Goal: Navigation & Orientation: Find specific page/section

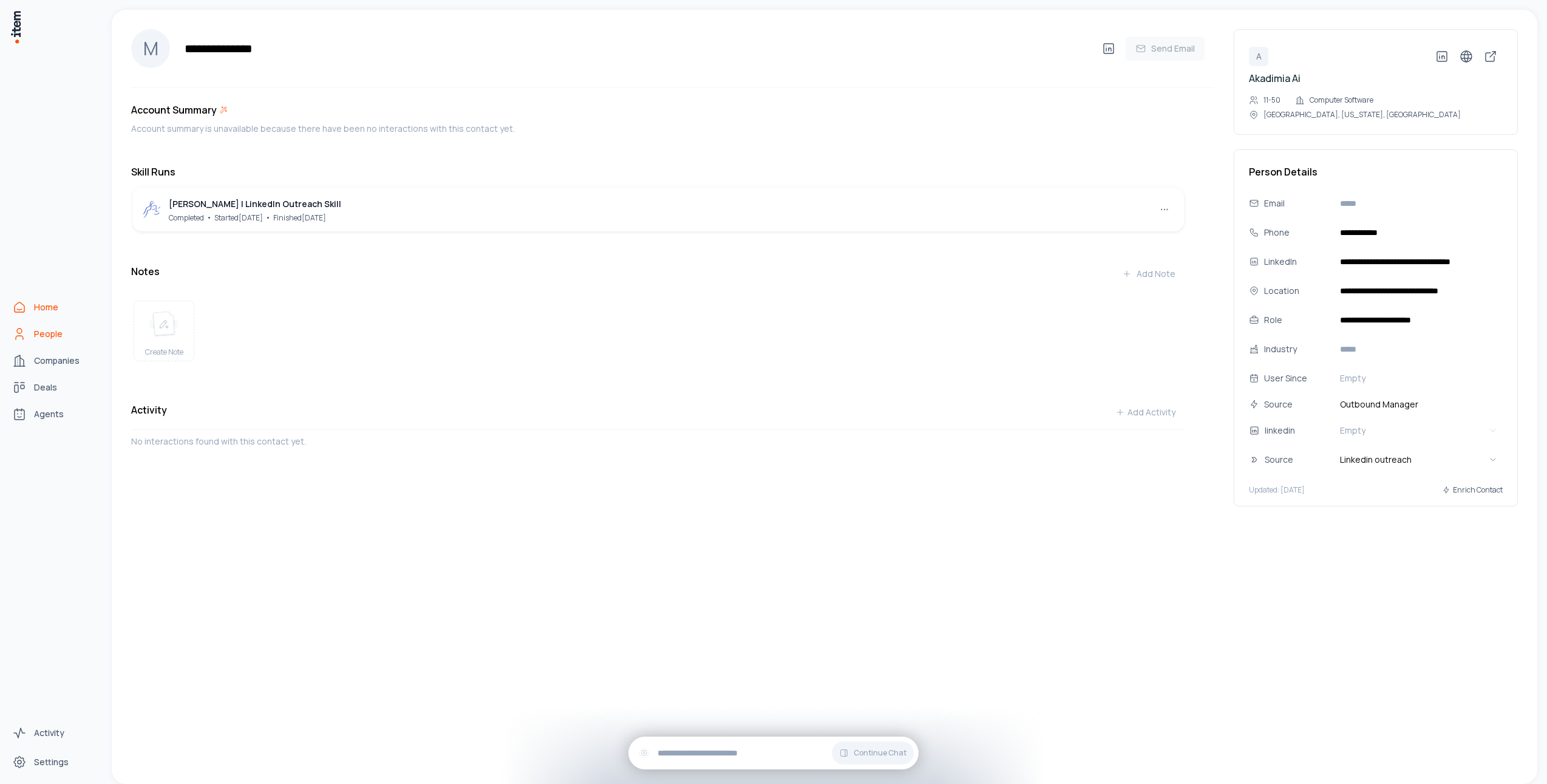
click at [38, 309] on span "Home" at bounding box center [46, 307] width 24 height 12
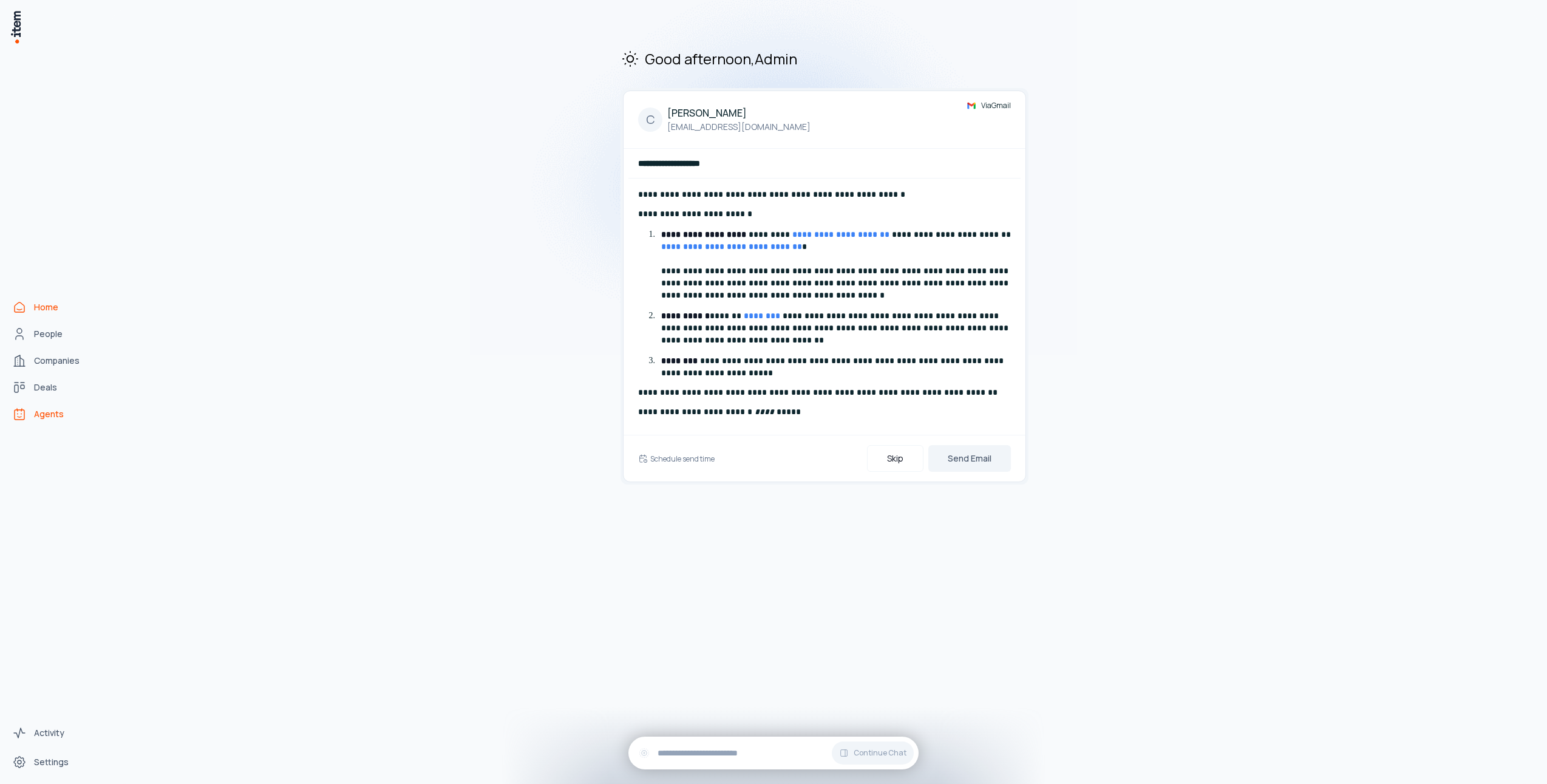
click at [64, 421] on link "Agents" at bounding box center [53, 414] width 93 height 24
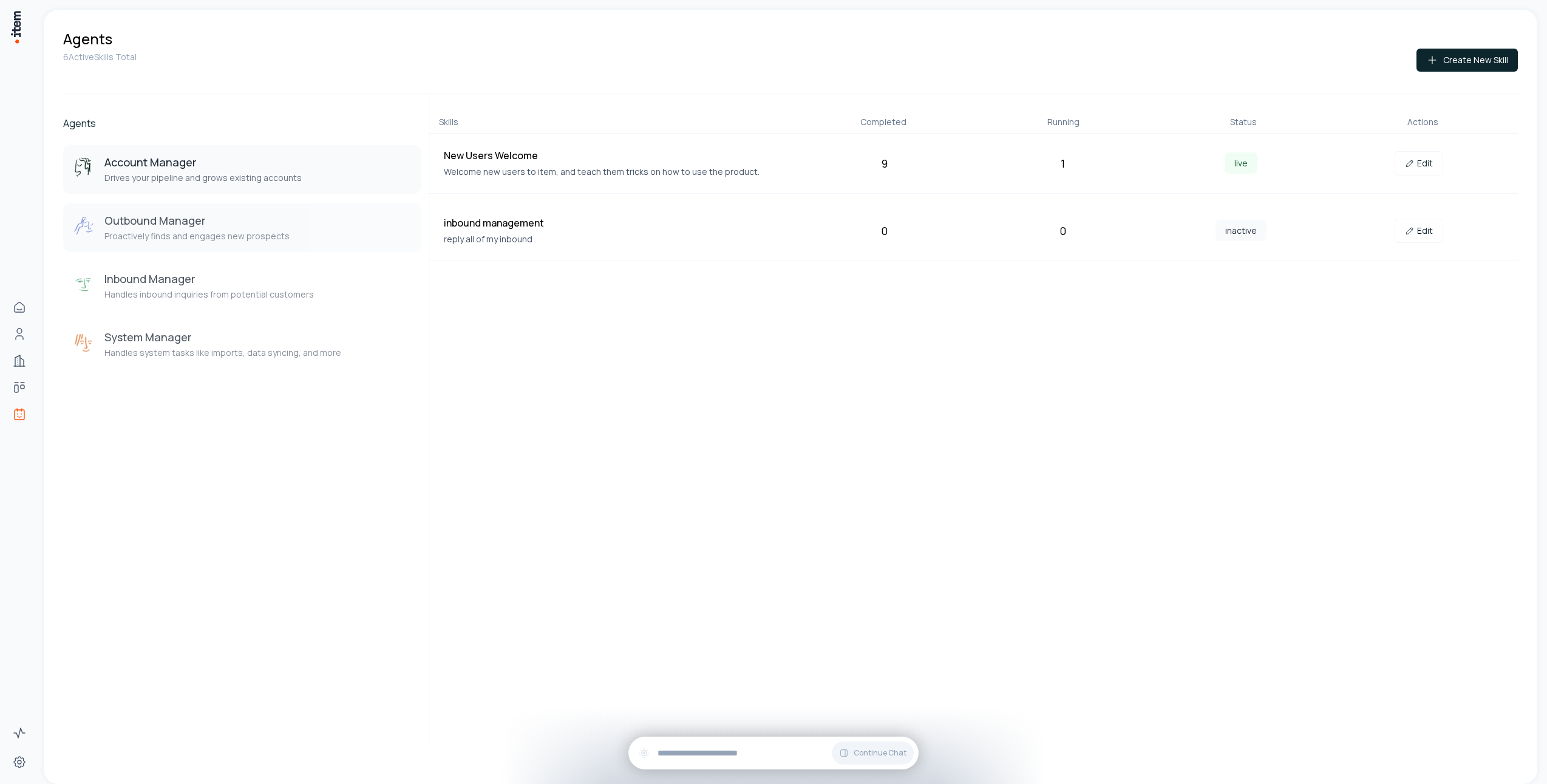
click at [247, 246] on button "Outbound Manager Proactively finds and engages new prospects" at bounding box center [242, 227] width 358 height 49
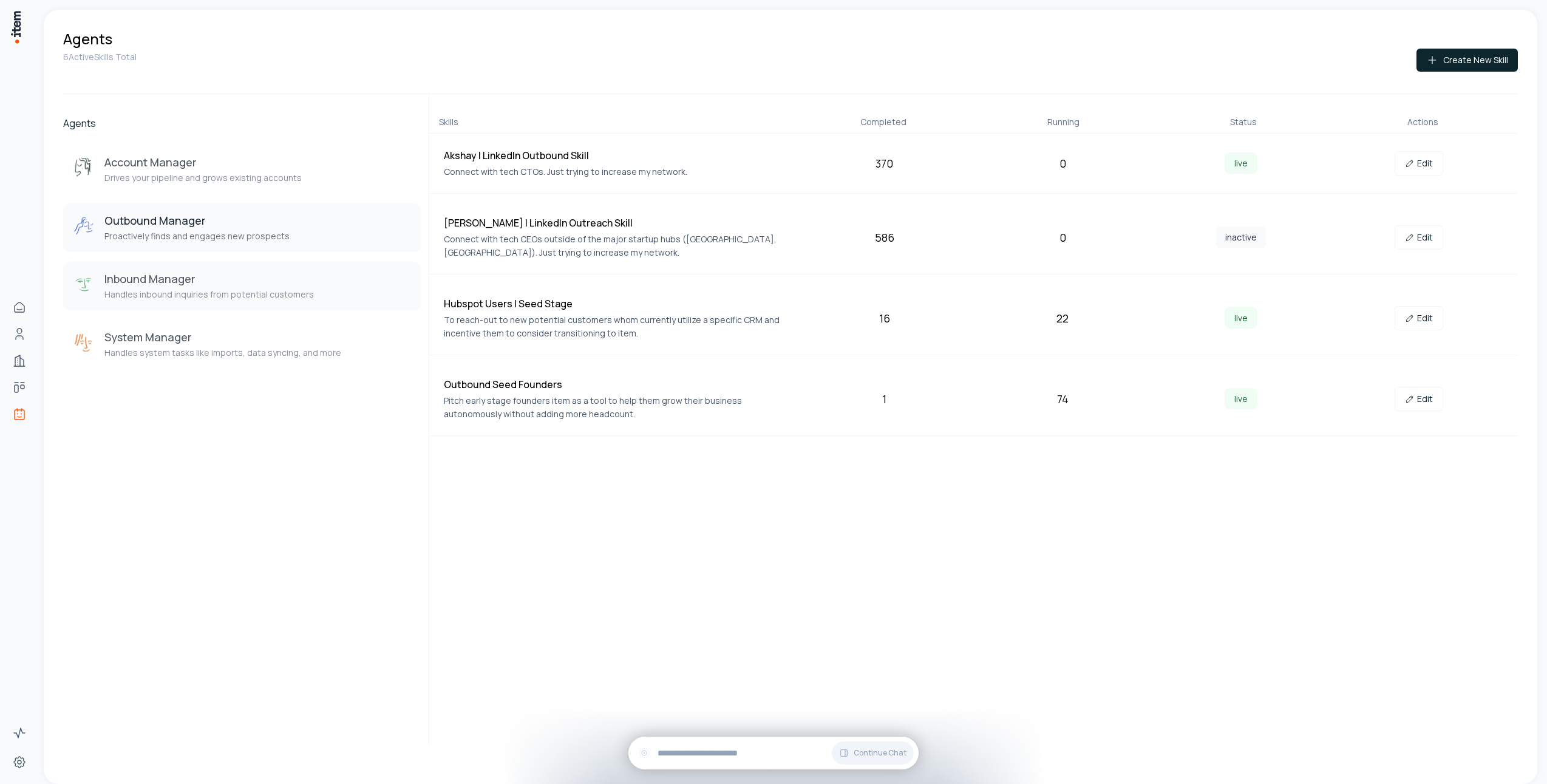
click at [186, 288] on div "Inbound Manager Handles inbound inquiries from potential customers" at bounding box center [209, 285] width 210 height 29
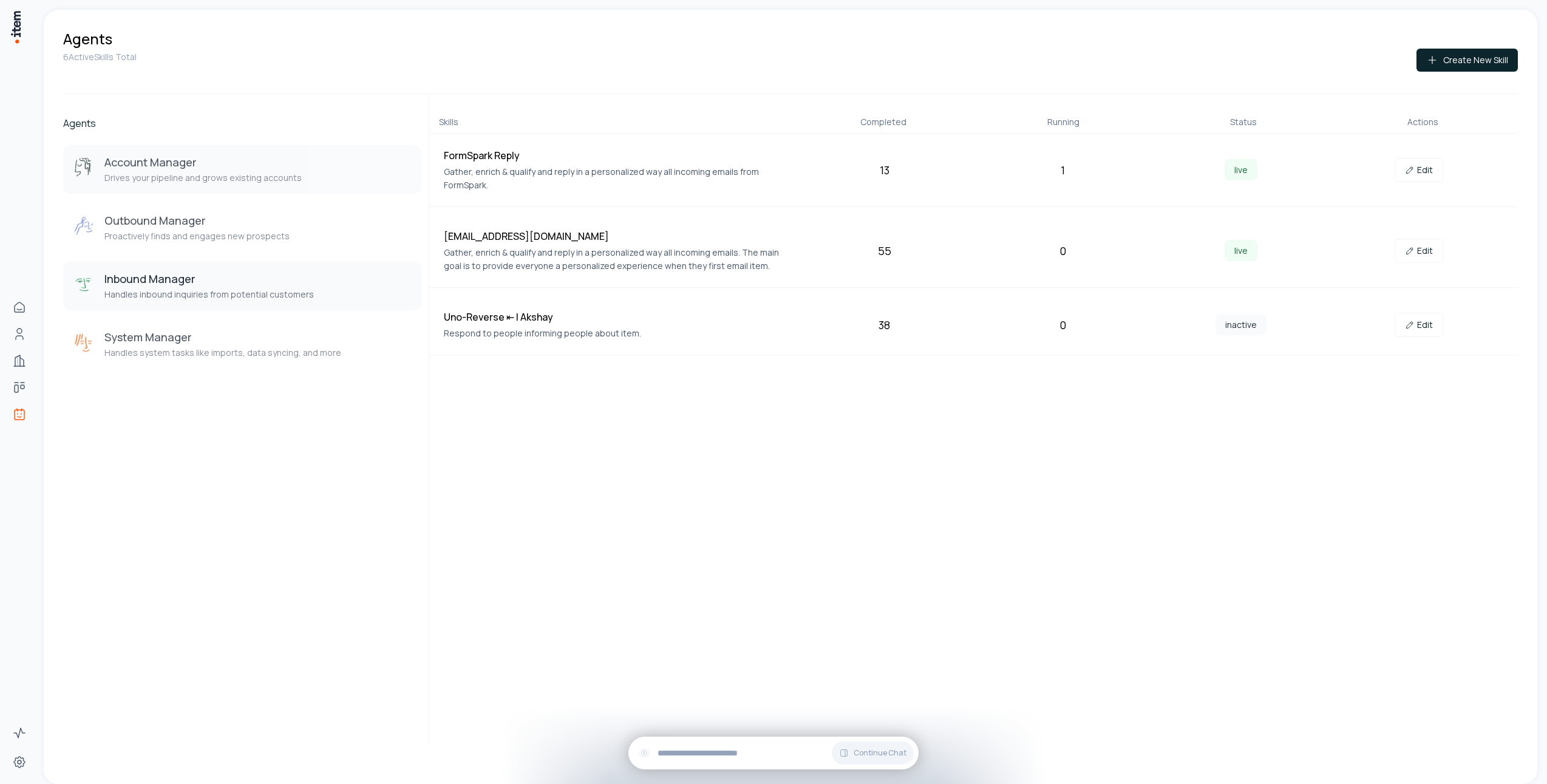
click at [192, 171] on div "Account Manager Drives your pipeline and grows existing accounts" at bounding box center [203, 169] width 197 height 29
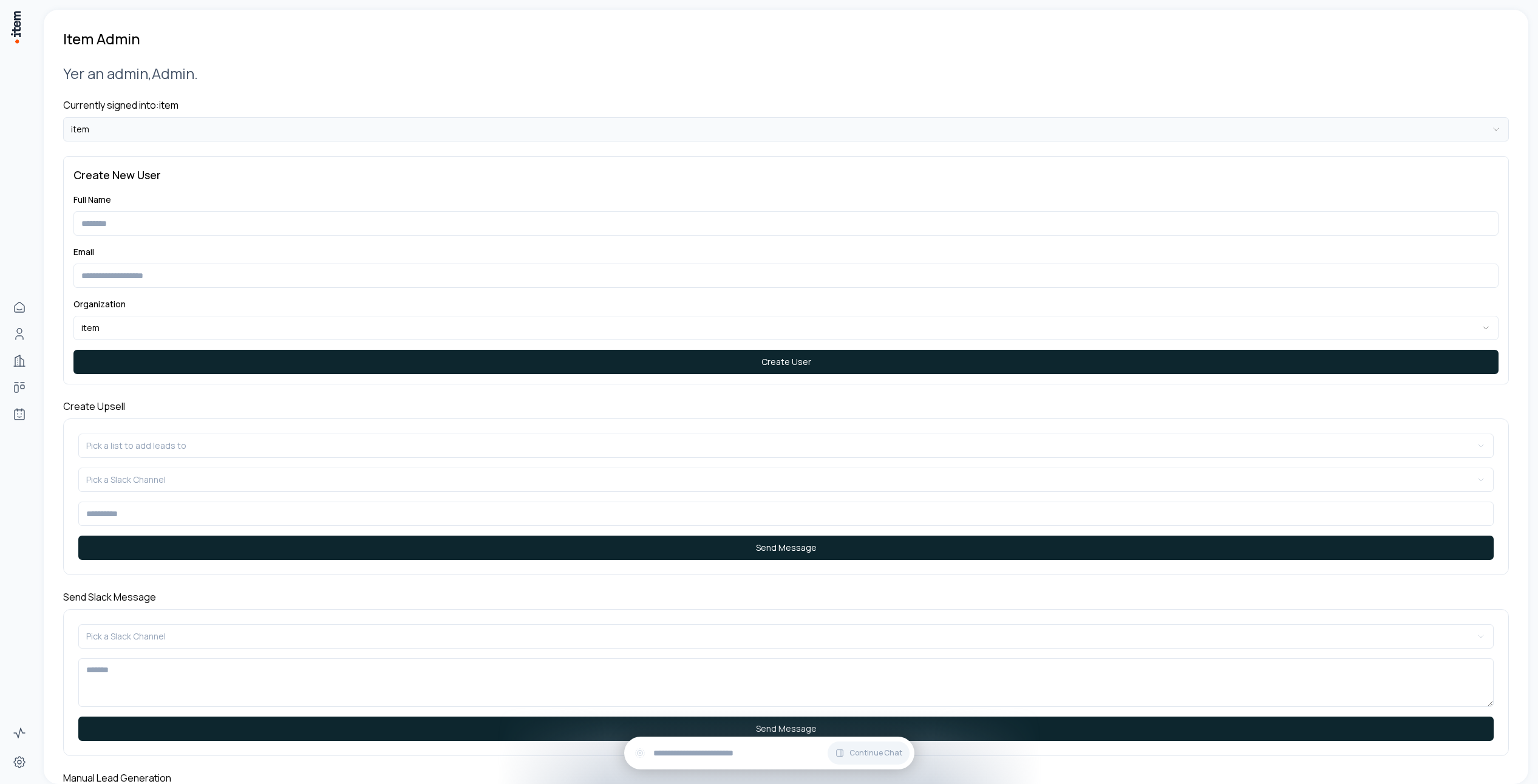
click at [286, 123] on html "**********" at bounding box center [769, 392] width 1538 height 784
